Goal: Information Seeking & Learning: Stay updated

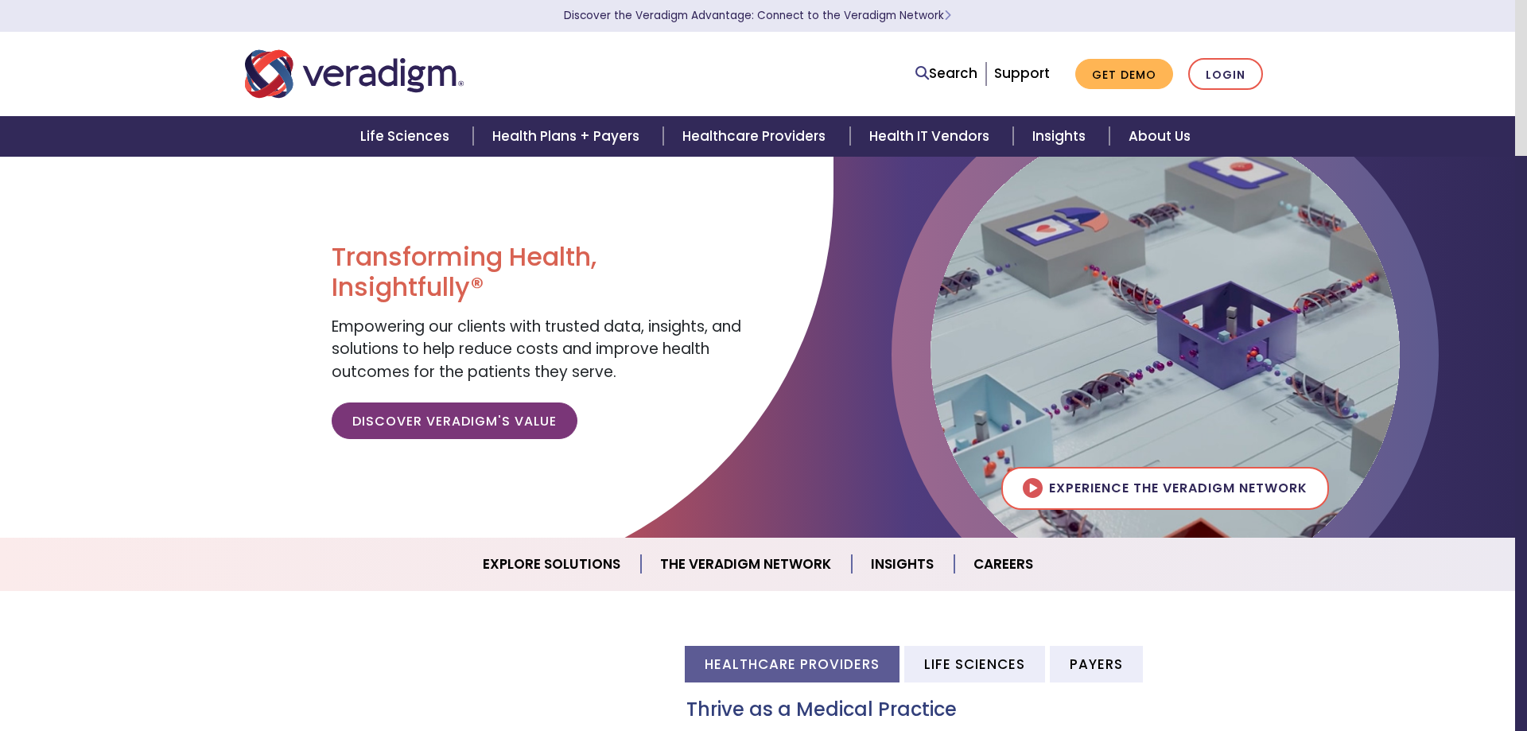
scroll to position [1024, 0]
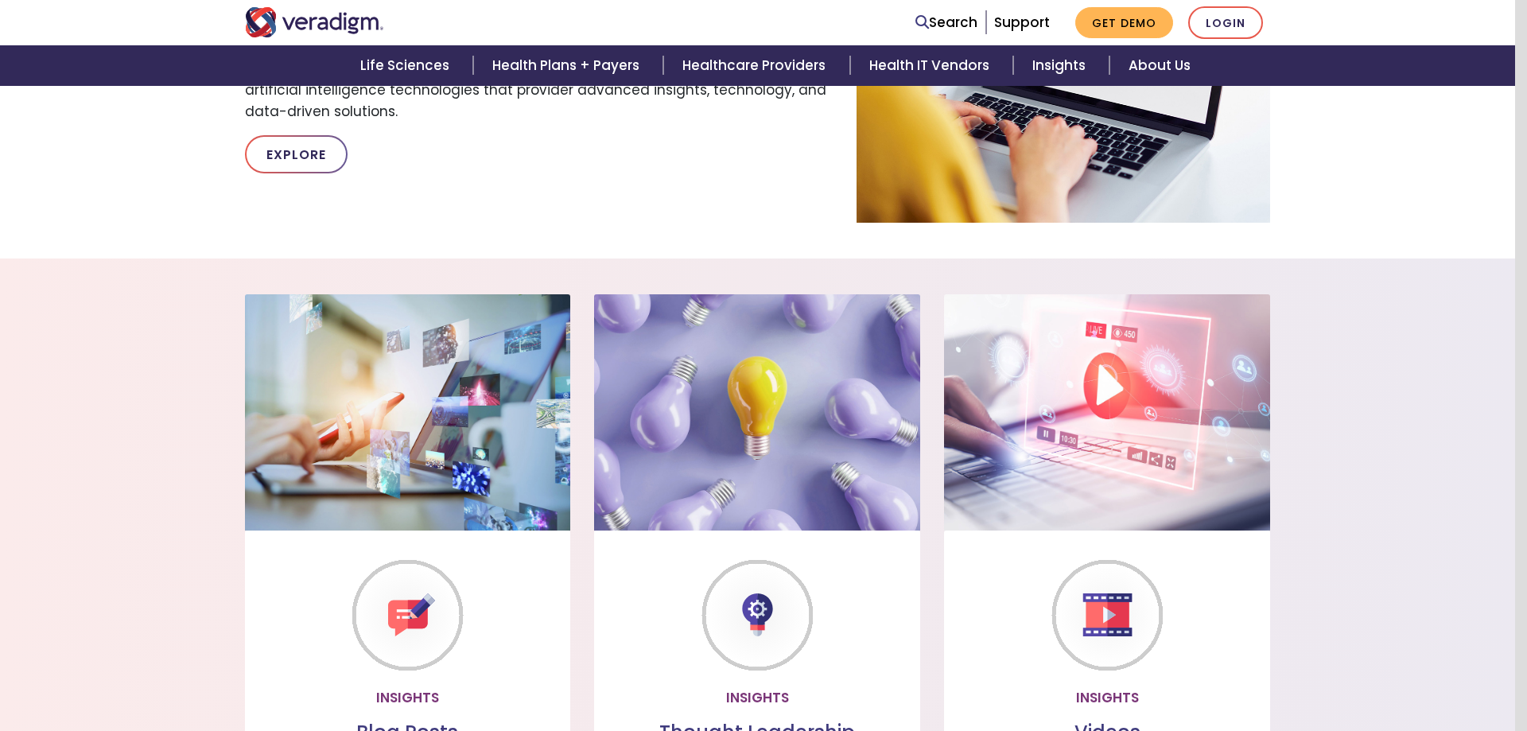
click at [711, 530] on div "Insights Thought Leadership" at bounding box center [757, 656] width 326 height 252
